Goal: Information Seeking & Learning: Understand process/instructions

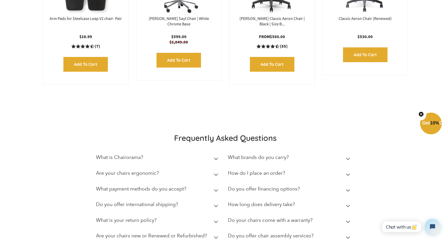
scroll to position [1314, 0]
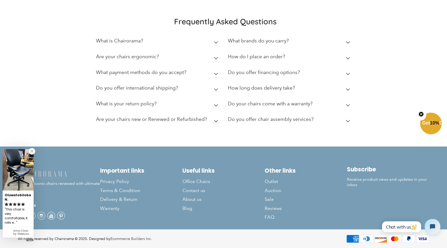
click at [34, 154] on link at bounding box center [32, 151] width 6 height 6
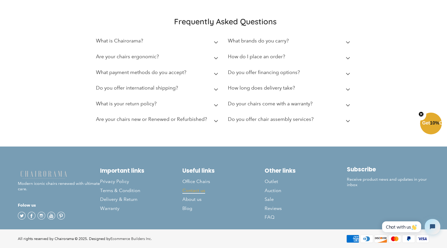
click at [196, 191] on span "Contact us" at bounding box center [193, 191] width 23 height 6
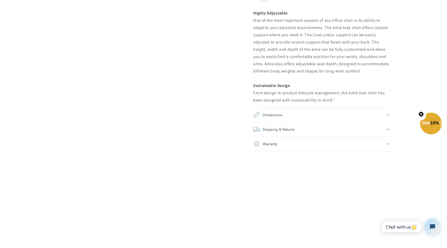
scroll to position [508, 0]
click at [276, 131] on h2 "Shipping & Returns" at bounding box center [279, 127] width 32 height 7
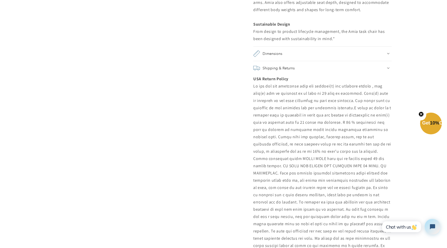
scroll to position [572, 0]
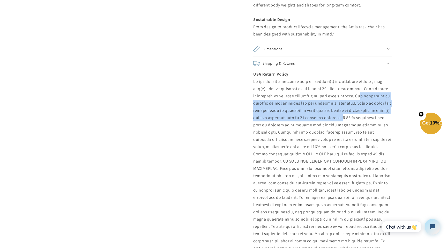
drag, startPoint x: 356, startPoint y: 98, endPoint x: 340, endPoint y: 118, distance: 25.3
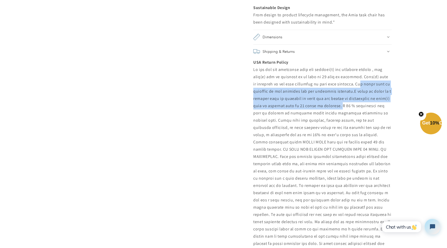
scroll to position [587, 0]
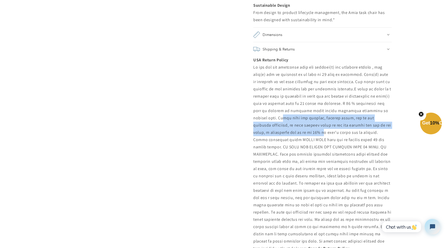
drag, startPoint x: 284, startPoint y: 118, endPoint x: 300, endPoint y: 136, distance: 24.2
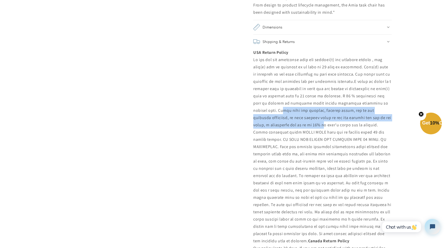
scroll to position [603, 0]
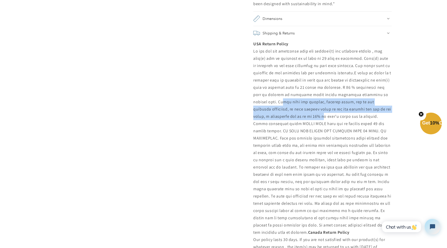
click at [274, 139] on p "USA Return Policy Canada Return Policy Our policy lasts 30 days. If you are not…" at bounding box center [322, 246] width 138 height 413
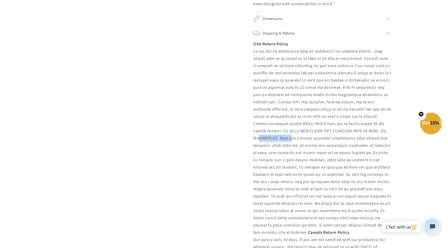
drag, startPoint x: 274, startPoint y: 139, endPoint x: 283, endPoint y: 141, distance: 9.3
click at [283, 142] on p "USA Return Policy Canada Return Policy Our policy lasts 30 days. If you are not…" at bounding box center [322, 246] width 138 height 413
click at [281, 139] on p "USA Return Policy Canada Return Policy Our policy lasts 30 days. If you are not…" at bounding box center [322, 246] width 138 height 413
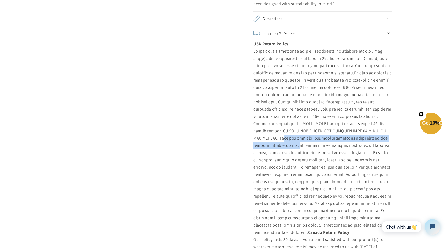
drag, startPoint x: 281, startPoint y: 139, endPoint x: 291, endPoint y: 148, distance: 13.9
click at [291, 148] on p "USA Return Policy Canada Return Policy Our policy lasts 30 days. If you are not…" at bounding box center [322, 246] width 138 height 413
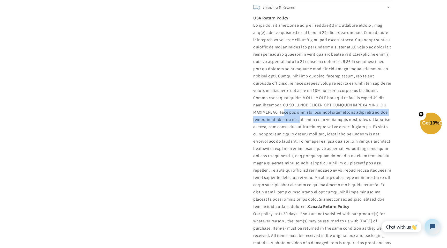
scroll to position [631, 0]
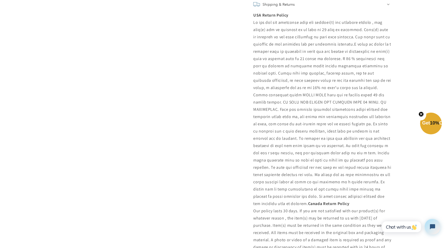
click at [323, 148] on p "USA Return Policy Canada Return Policy Our policy lasts 30 days. If you are not…" at bounding box center [322, 218] width 138 height 413
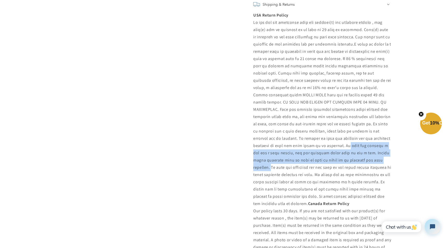
drag, startPoint x: 323, startPoint y: 148, endPoint x: 356, endPoint y: 159, distance: 35.3
click at [356, 159] on p "USA Return Policy Canada Return Policy Our policy lasts 30 days. If you are not…" at bounding box center [322, 218] width 138 height 413
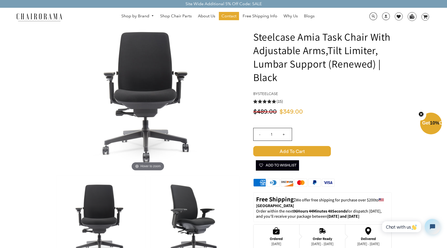
scroll to position [83, 0]
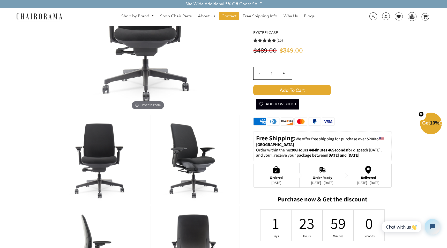
click at [311, 140] on span "We offer free shipping for purchase over $200" at bounding box center [335, 138] width 79 height 5
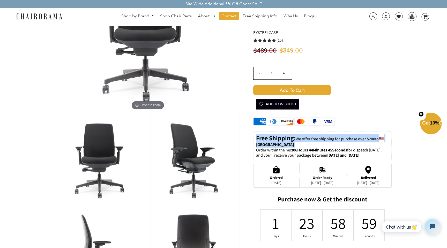
click at [287, 151] on p "Order within the next 06Hours 44Minutes 45Seconds for dispatch today, and you'l…" at bounding box center [322, 152] width 133 height 11
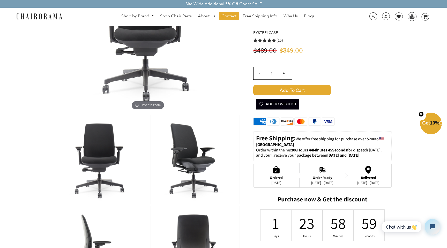
click at [287, 151] on p "Order within the next 06Hours 44Minutes 45Seconds for dispatch today, and you'l…" at bounding box center [322, 152] width 133 height 11
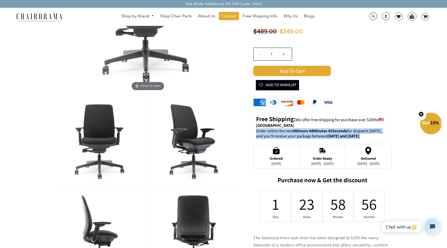
scroll to position [106, 0]
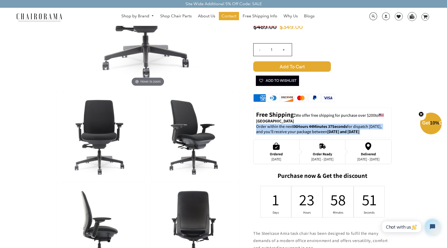
click at [315, 155] on div "Order Ready" at bounding box center [322, 154] width 22 height 4
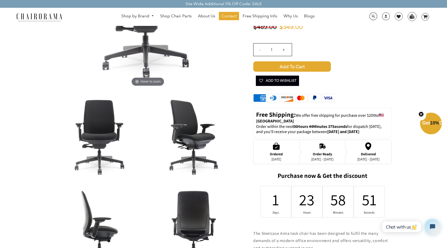
click at [315, 155] on div "Order Ready" at bounding box center [322, 154] width 22 height 4
click at [318, 161] on div "[DATE] - [DATE]" at bounding box center [322, 159] width 22 height 4
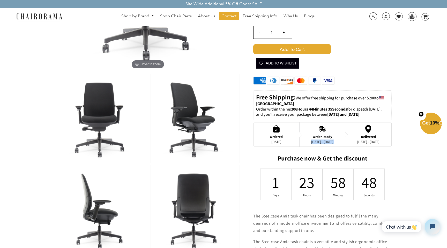
scroll to position [126, 0]
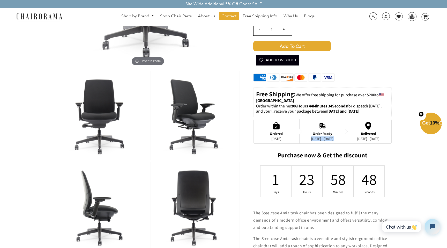
click at [344, 160] on h2 "Purchase now & Get the discount" at bounding box center [322, 156] width 138 height 10
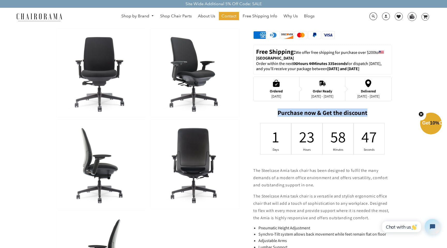
scroll to position [174, 0]
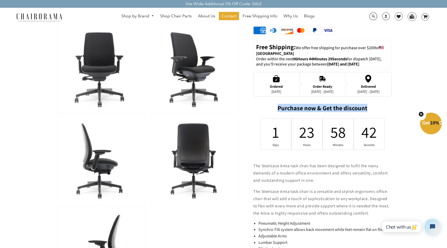
click at [324, 165] on p "The Steelcase Amia task chair has been designed to fulfil the many demands of a…" at bounding box center [322, 173] width 138 height 22
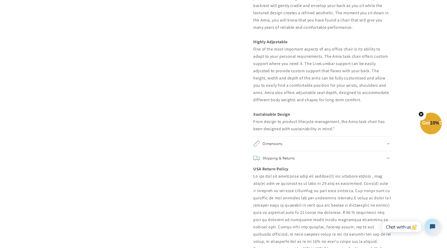
scroll to position [482, 0]
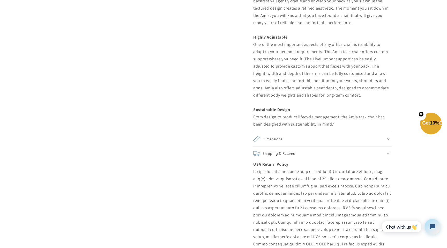
click at [300, 143] on summary "Dimensions" at bounding box center [322, 139] width 138 height 14
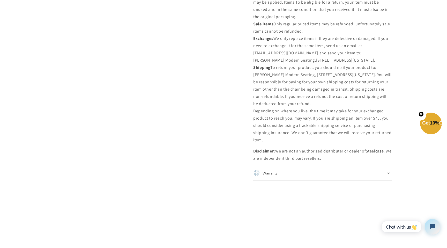
scroll to position [940, 0]
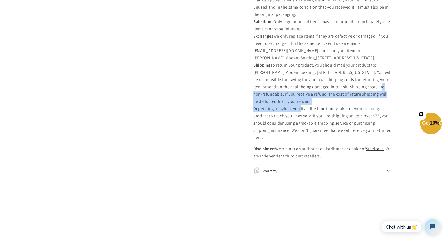
drag, startPoint x: 292, startPoint y: 95, endPoint x: 293, endPoint y: 107, distance: 12.2
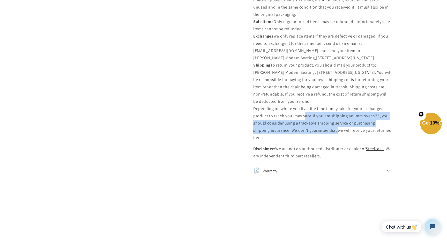
drag, startPoint x: 310, startPoint y: 118, endPoint x: 310, endPoint y: 132, distance: 13.7
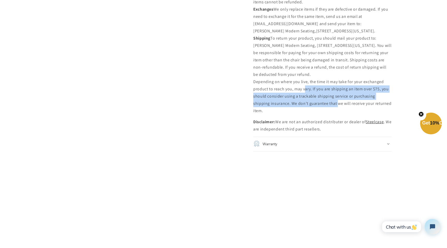
click at [307, 140] on summary "Warranty" at bounding box center [322, 144] width 138 height 14
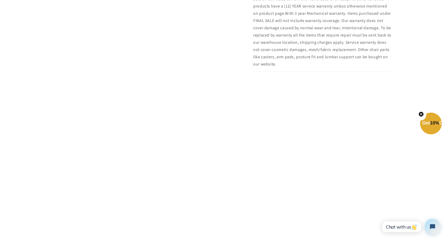
scroll to position [1139, 0]
click at [437, 228] on icon "Open chat widget" at bounding box center [435, 227] width 8 height 8
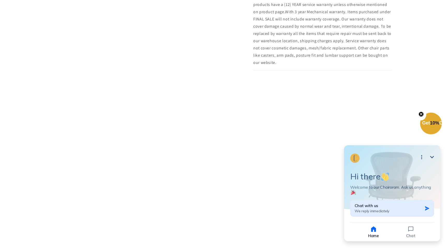
click at [390, 209] on div "Chat with us We reply immediately" at bounding box center [389, 208] width 68 height 10
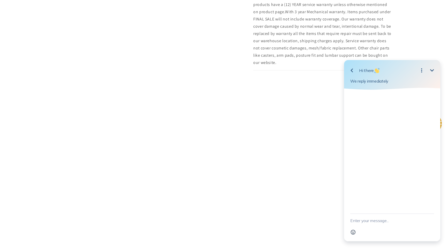
click at [373, 218] on textarea "New message" at bounding box center [392, 220] width 84 height 13
type textarea "return"
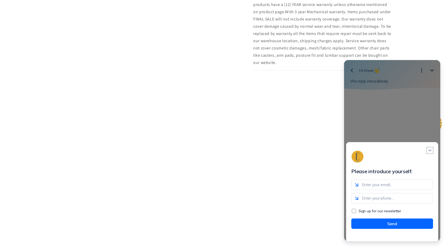
click at [430, 153] on icon "Close modal" at bounding box center [429, 150] width 5 height 5
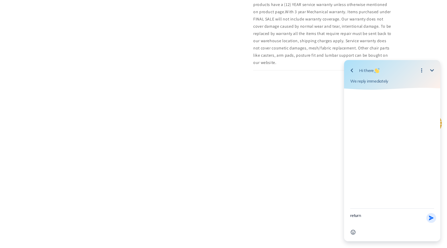
click at [427, 218] on button "Send Shortcut" at bounding box center [431, 218] width 10 height 10
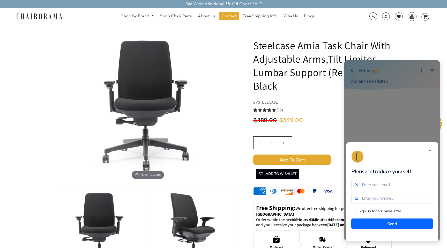
scroll to position [0, 0]
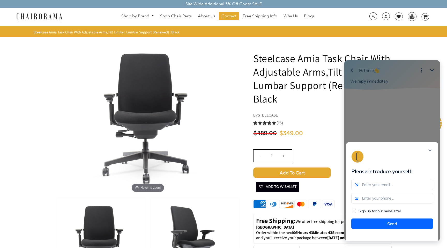
click at [431, 69] on div "Please introduce yourself: Sign up for our newsletter Send" at bounding box center [392, 150] width 96 height 181
click at [432, 72] on div "Please introduce yourself: Sign up for our newsletter Send" at bounding box center [392, 150] width 96 height 181
click at [431, 153] on icon "Close modal" at bounding box center [429, 150] width 5 height 5
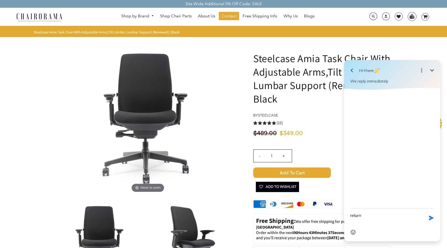
click at [432, 70] on icon "Minimize" at bounding box center [432, 70] width 4 height 2
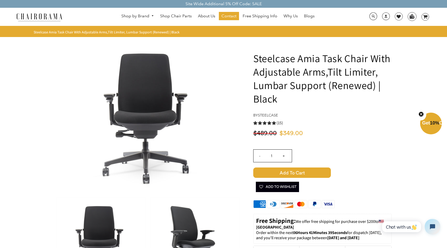
click at [273, 58] on h1 "Steelcase Amia Task Chair With Adjustable Arms,Tilt Limiter, Lumbar Support (Re…" at bounding box center [322, 78] width 138 height 54
drag, startPoint x: 273, startPoint y: 58, endPoint x: 298, endPoint y: 57, distance: 25.9
click at [299, 57] on h1 "Steelcase Amia Task Chair With Adjustable Arms,Tilt Limiter, Lumbar Support (Re…" at bounding box center [322, 78] width 138 height 54
copy h1 "Steelcase Amia"
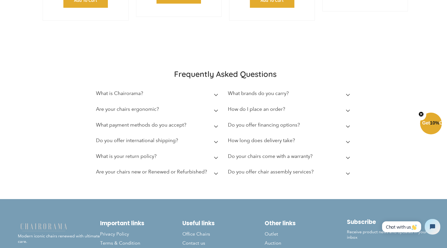
scroll to position [1859, 0]
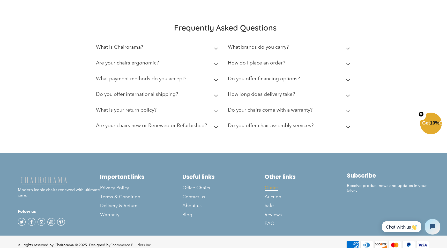
click at [271, 185] on span "Outlet" at bounding box center [271, 188] width 13 height 6
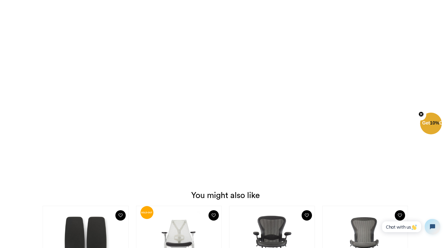
scroll to position [1859, 0]
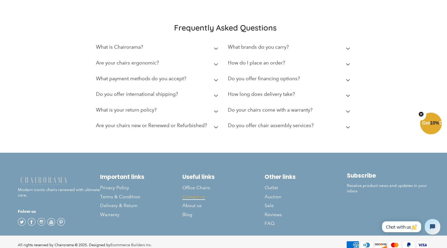
click at [195, 194] on span "Contact us" at bounding box center [193, 197] width 23 height 6
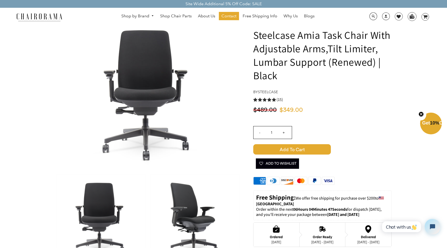
scroll to position [25, 0]
